Goal: Navigation & Orientation: Find specific page/section

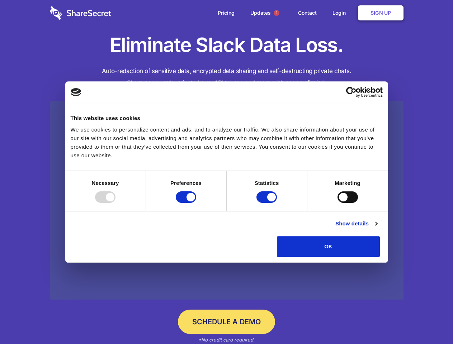
click at [115, 203] on div at bounding box center [105, 197] width 20 height 11
click at [196, 203] on input "Preferences" at bounding box center [186, 197] width 20 height 11
checkbox input "false"
click at [268, 203] on input "Statistics" at bounding box center [266, 197] width 20 height 11
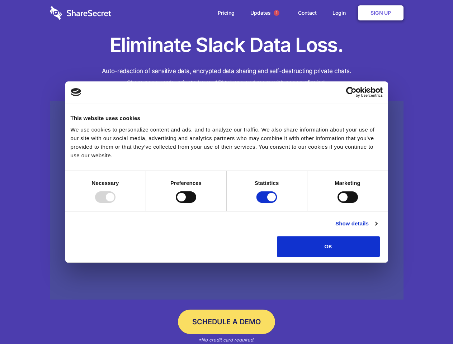
checkbox input "false"
click at [337, 203] on input "Marketing" at bounding box center [347, 197] width 20 height 11
checkbox input "true"
click at [377, 228] on link "Show details" at bounding box center [356, 223] width 42 height 9
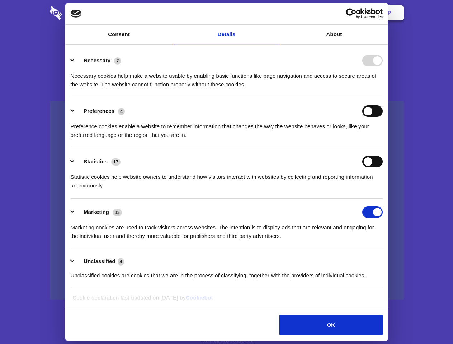
click at [383, 89] on div "Necessary cookies help make a website usable by enabling basic functions like p…" at bounding box center [227, 77] width 312 height 23
click at [276, 13] on span "1" at bounding box center [277, 13] width 6 height 6
